Goal: Task Accomplishment & Management: Use online tool/utility

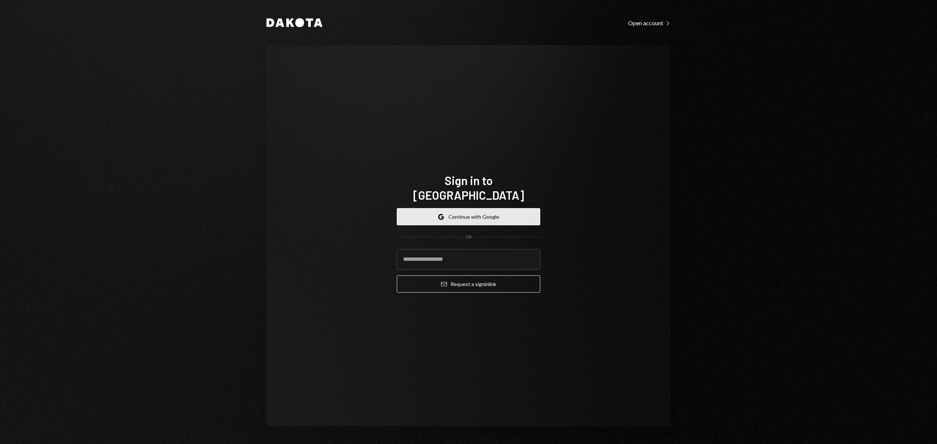
click at [439, 216] on icon "button" at bounding box center [438, 217] width 1 height 3
click at [478, 211] on button "Google Continue with Google" at bounding box center [468, 216] width 143 height 17
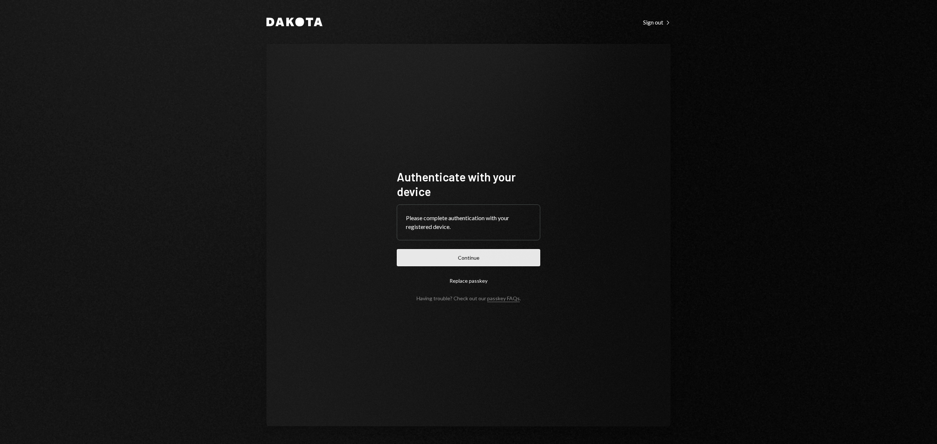
click at [500, 261] on button "Continue" at bounding box center [468, 257] width 143 height 17
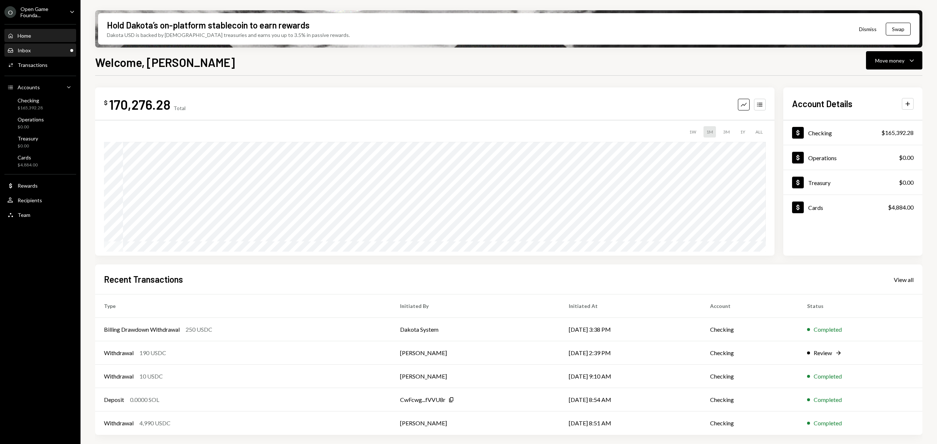
click at [52, 52] on div "Inbox Inbox" at bounding box center [40, 50] width 66 height 7
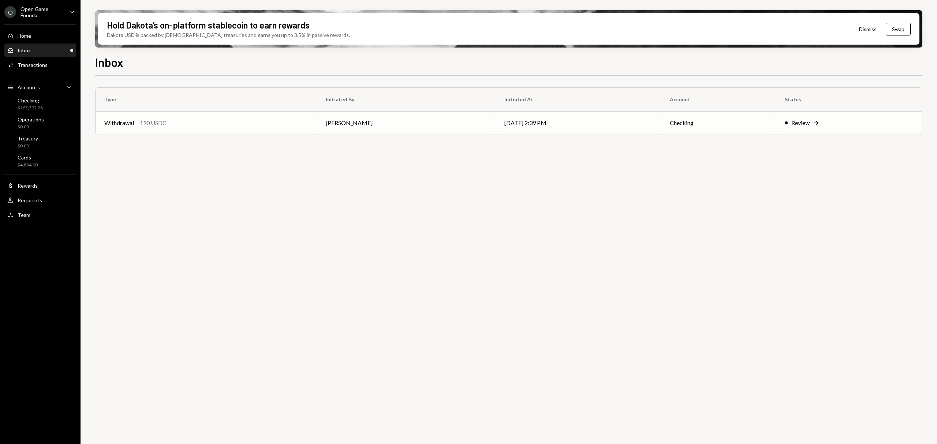
click at [438, 123] on td "[PERSON_NAME]" at bounding box center [406, 122] width 179 height 23
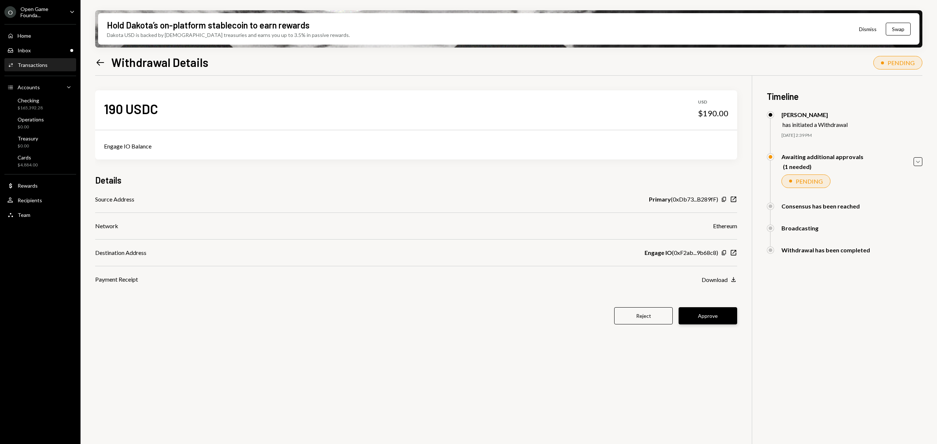
click at [704, 315] on button "Approve" at bounding box center [708, 315] width 59 height 17
